Goal: Navigation & Orientation: Find specific page/section

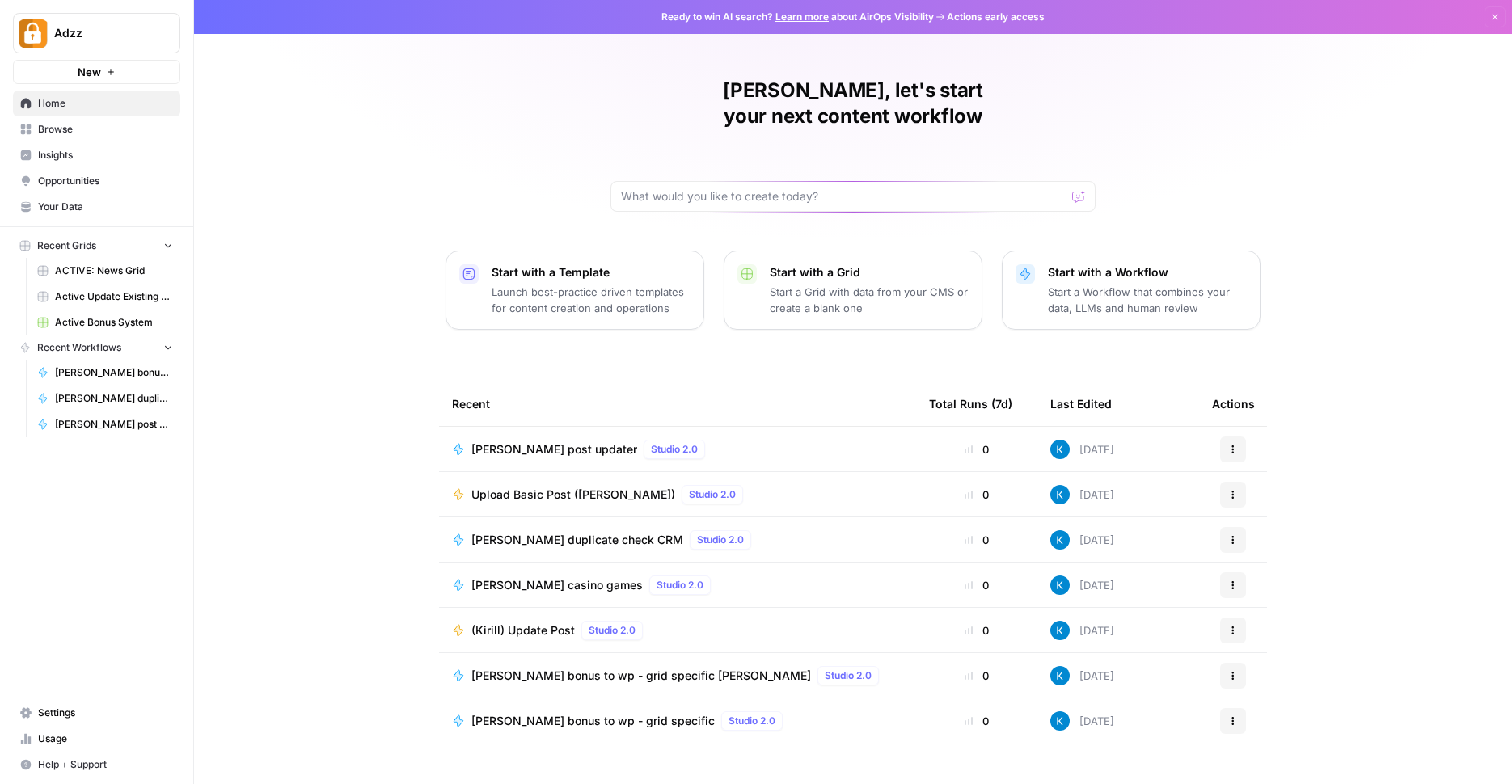
click at [127, 134] on span "Browse" at bounding box center [105, 130] width 135 height 15
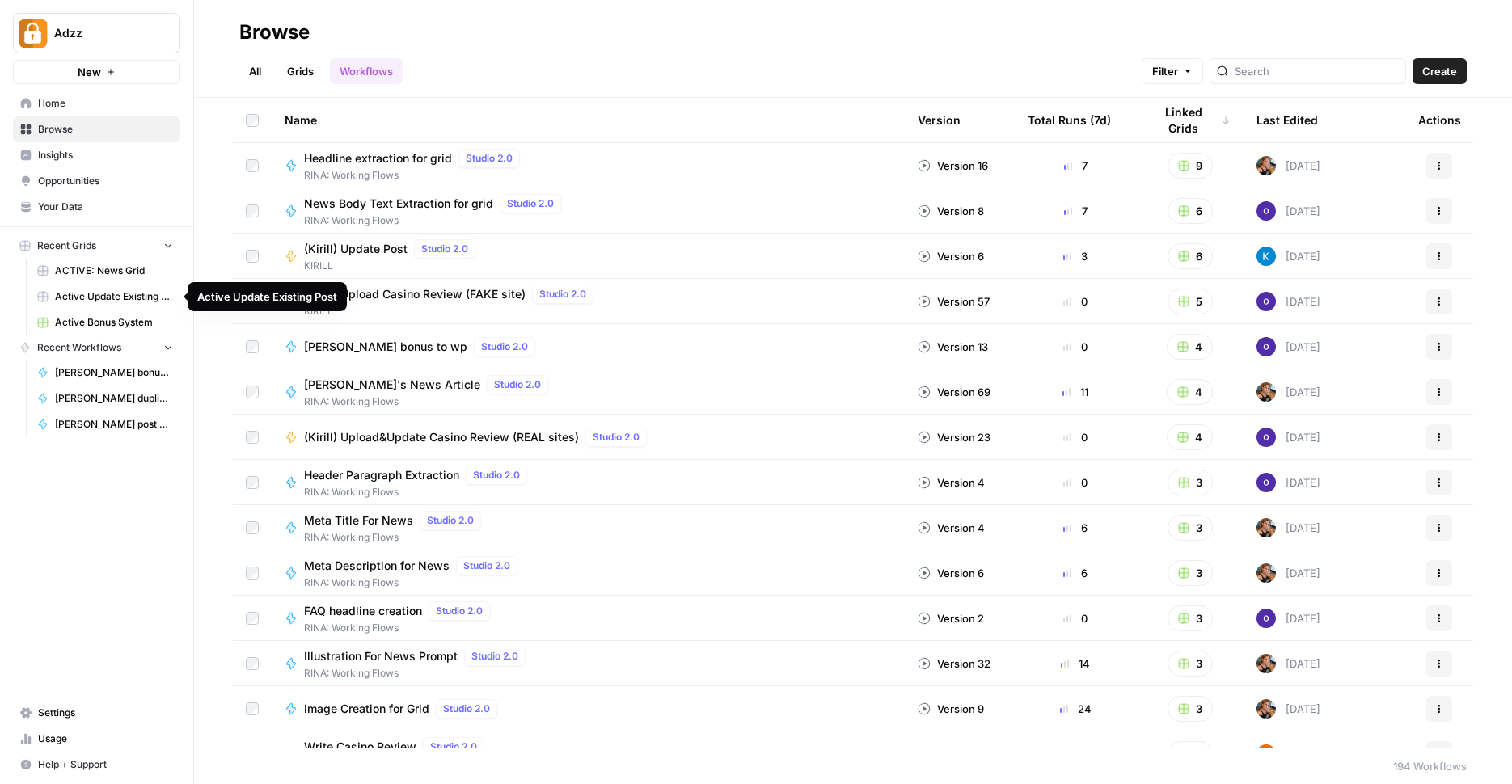
click at [112, 317] on span "Active Bonus System" at bounding box center [114, 322] width 118 height 15
click at [81, 124] on span "Browse" at bounding box center [105, 130] width 135 height 15
click at [315, 70] on link "Grids" at bounding box center [300, 71] width 46 height 26
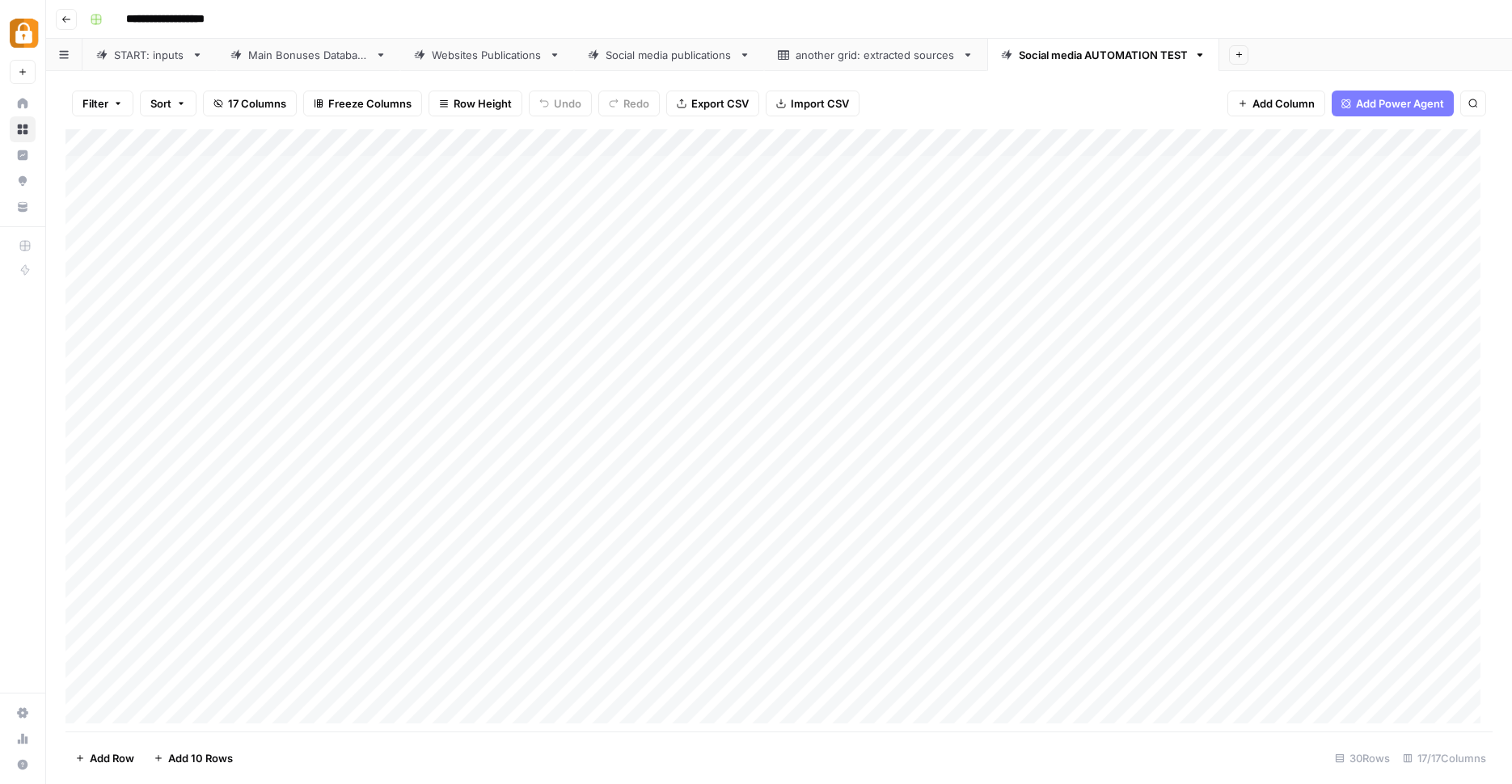
click at [670, 52] on div "Social media publications" at bounding box center [669, 55] width 127 height 16
click at [304, 63] on link "Main Bonuses Database" at bounding box center [308, 54] width 184 height 32
click at [701, 65] on link "Social media publications" at bounding box center [669, 54] width 190 height 32
